Goal: Book appointment/travel/reservation

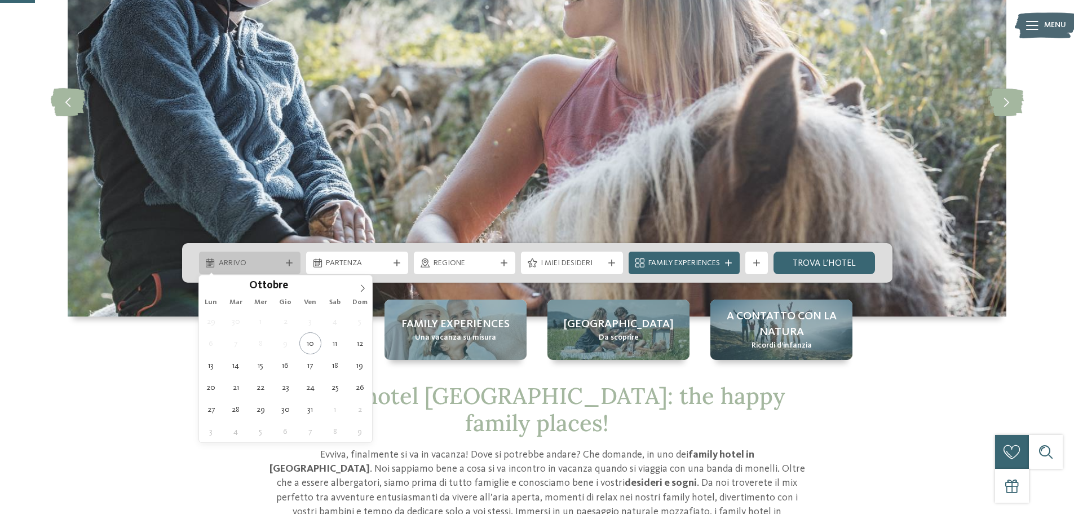
click at [291, 253] on div "Arrivo" at bounding box center [250, 263] width 102 height 23
click at [360, 288] on icon at bounding box center [363, 288] width 8 height 8
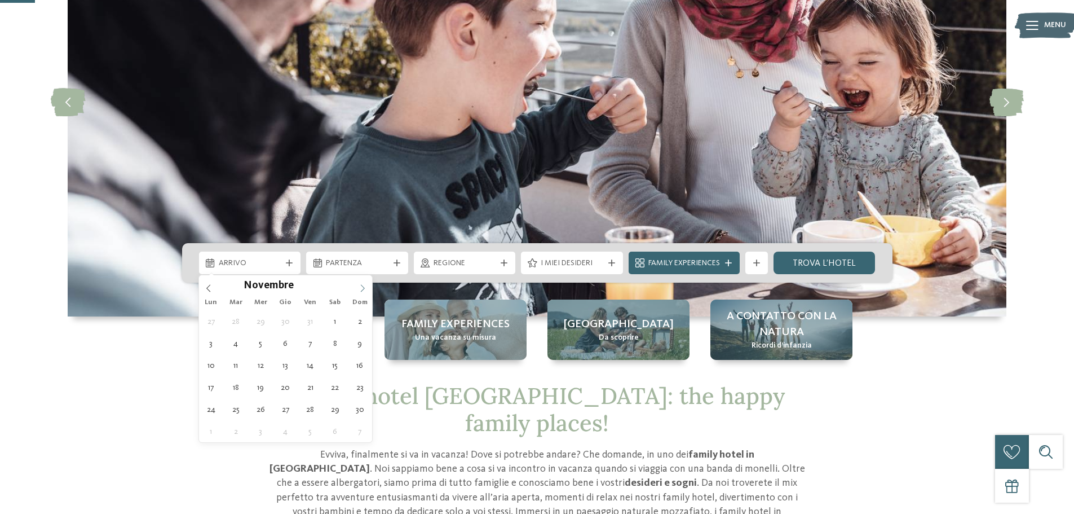
click at [360, 288] on icon at bounding box center [363, 288] width 8 height 8
type div "[DATE]"
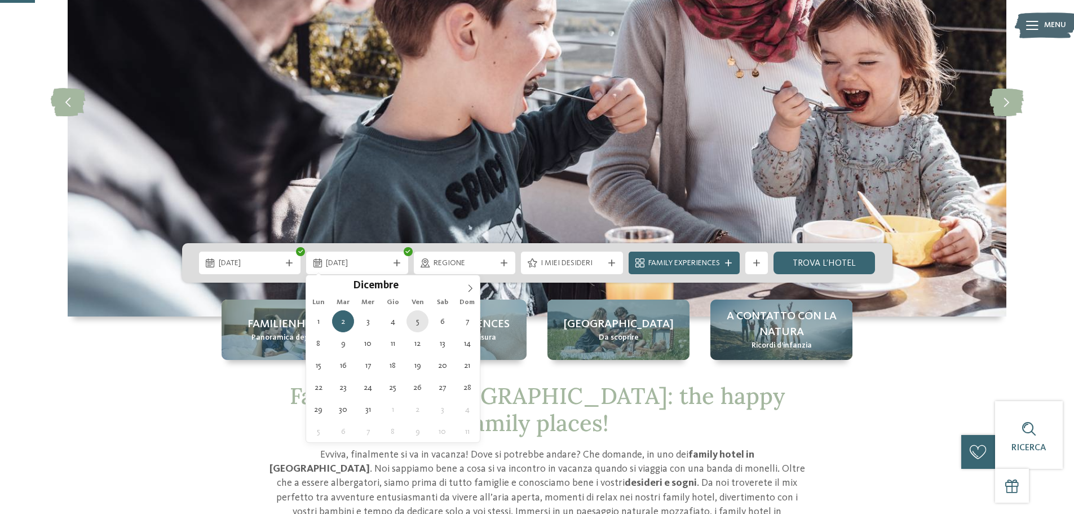
type div "[DATE]"
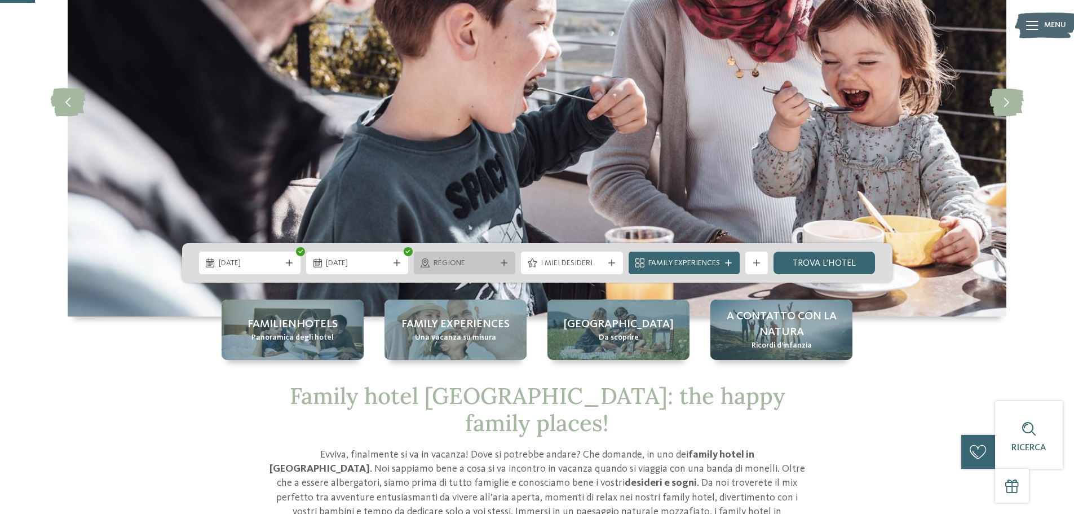
click at [496, 270] on div "Regione" at bounding box center [465, 263] width 102 height 23
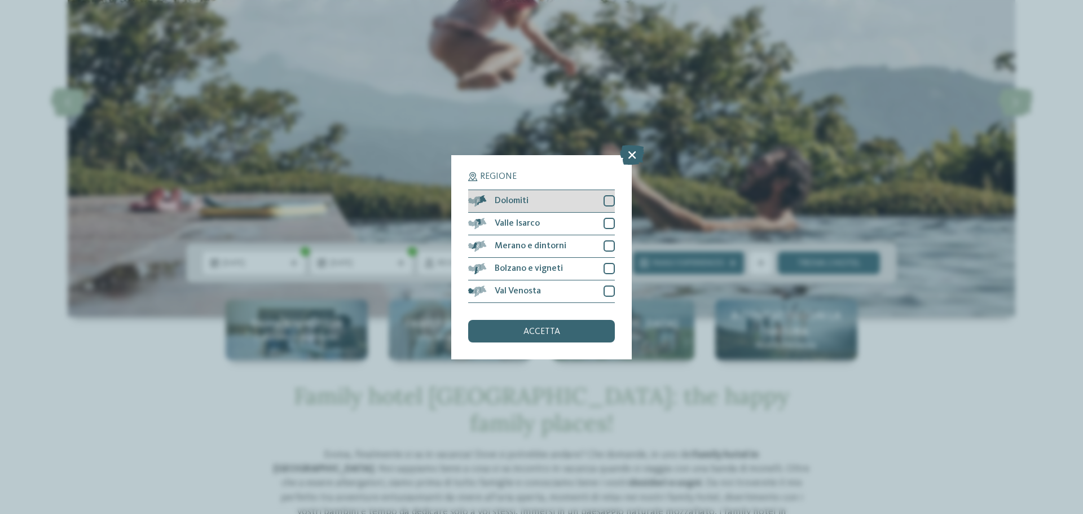
click at [523, 199] on span "Dolomiti" at bounding box center [512, 200] width 34 height 9
click at [539, 329] on span "accetta" at bounding box center [541, 331] width 37 height 9
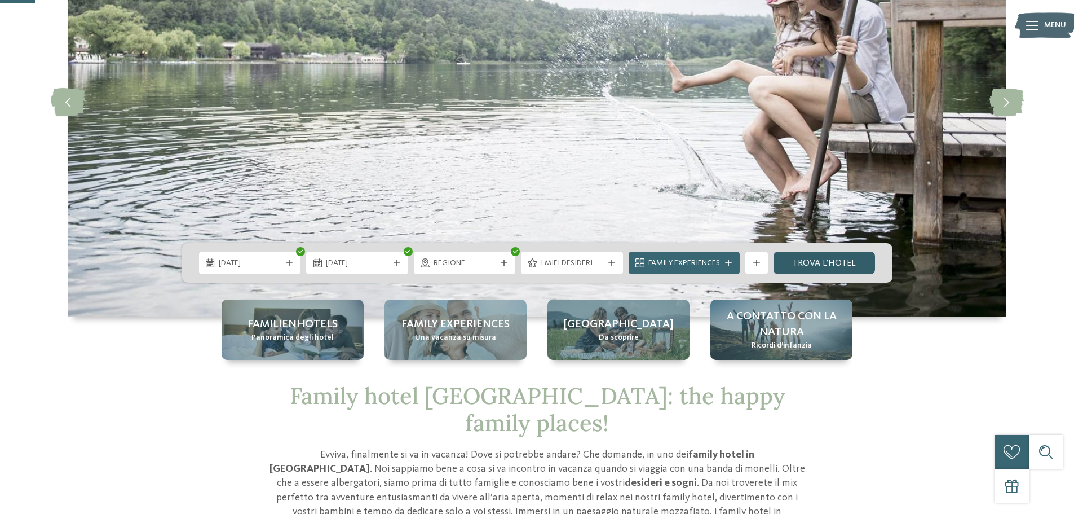
click at [812, 269] on link "trova l’hotel" at bounding box center [825, 263] width 102 height 23
